Goal: Task Accomplishment & Management: Manage account settings

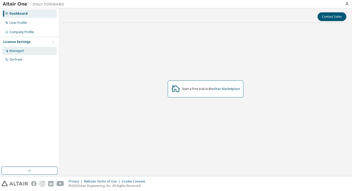
click at [32, 52] on div "Managed" at bounding box center [29, 51] width 55 height 8
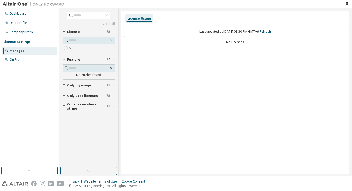
click at [234, 42] on div "No Licenses" at bounding box center [235, 42] width 222 height 4
click at [28, 24] on div "User Profile" at bounding box center [29, 23] width 55 height 8
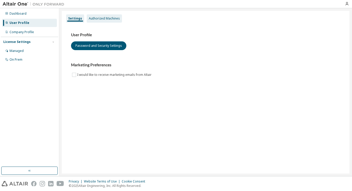
click at [94, 18] on div "Authorized Machines" at bounding box center [104, 18] width 31 height 4
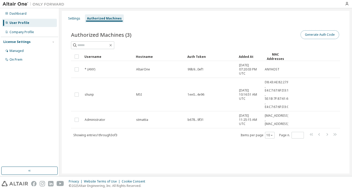
click at [313, 33] on button "Generate Auth Code" at bounding box center [320, 34] width 39 height 9
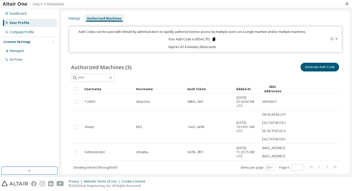
click at [213, 41] on icon at bounding box center [214, 40] width 3 height 4
click at [213, 42] on div "Auth Codes can be used with Almutil by administrators to quickly authorize lice…" at bounding box center [192, 40] width 240 height 20
